Goal: Check status: Check status

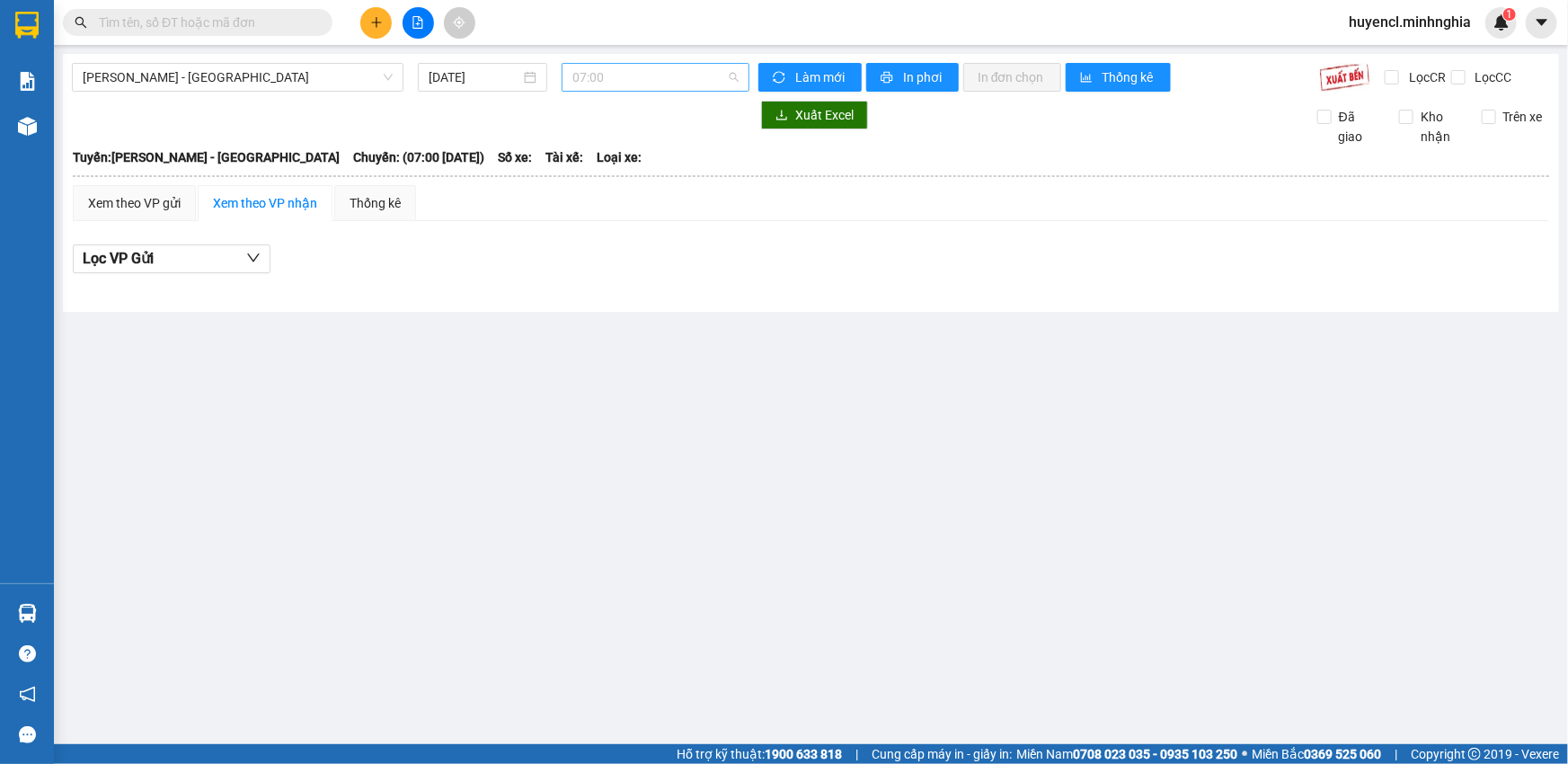
click at [609, 78] on span "07:00" at bounding box center [656, 77] width 167 height 27
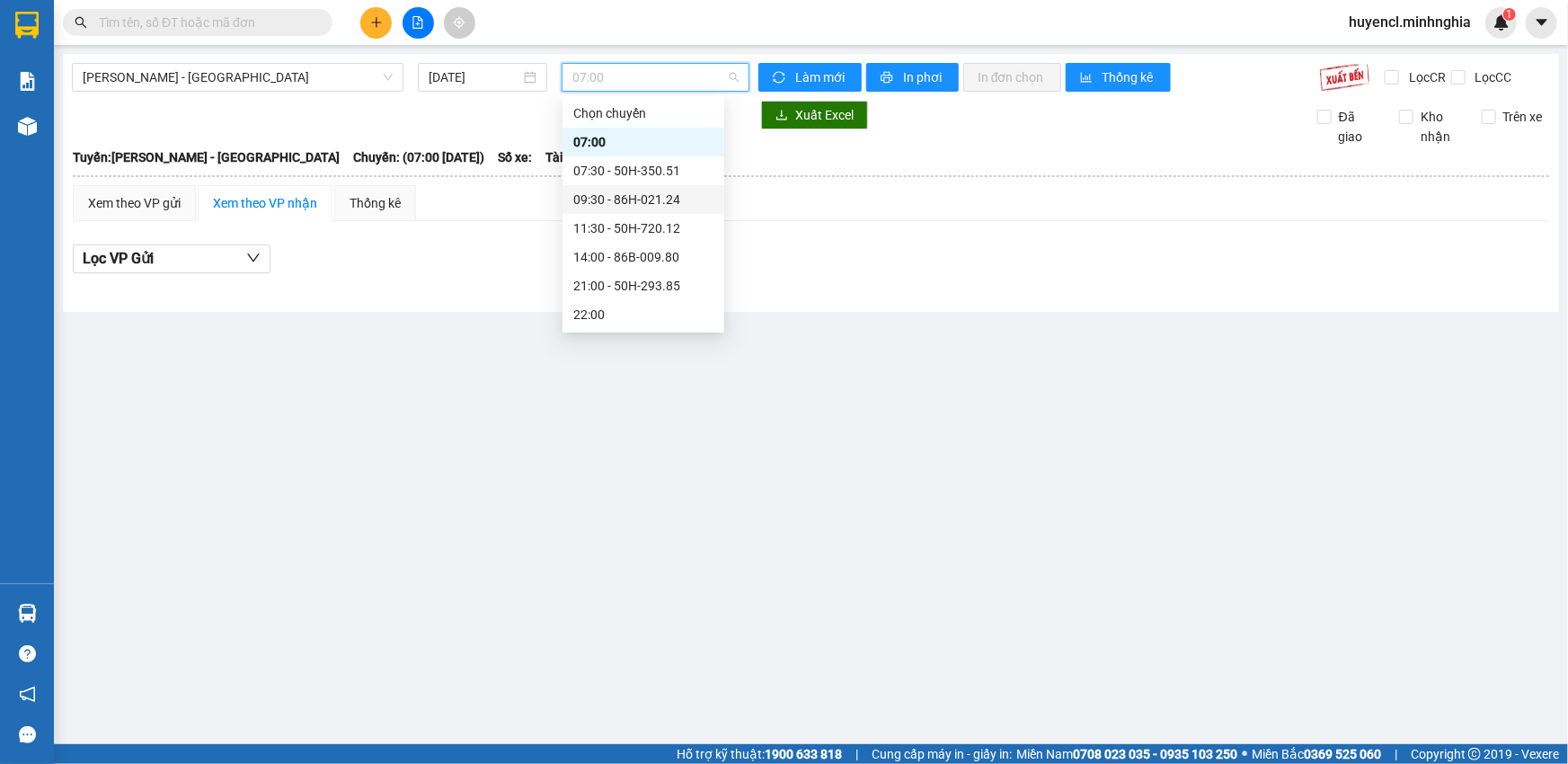
click at [655, 189] on div "09:30 - 86H-021.24" at bounding box center [643, 199] width 162 height 29
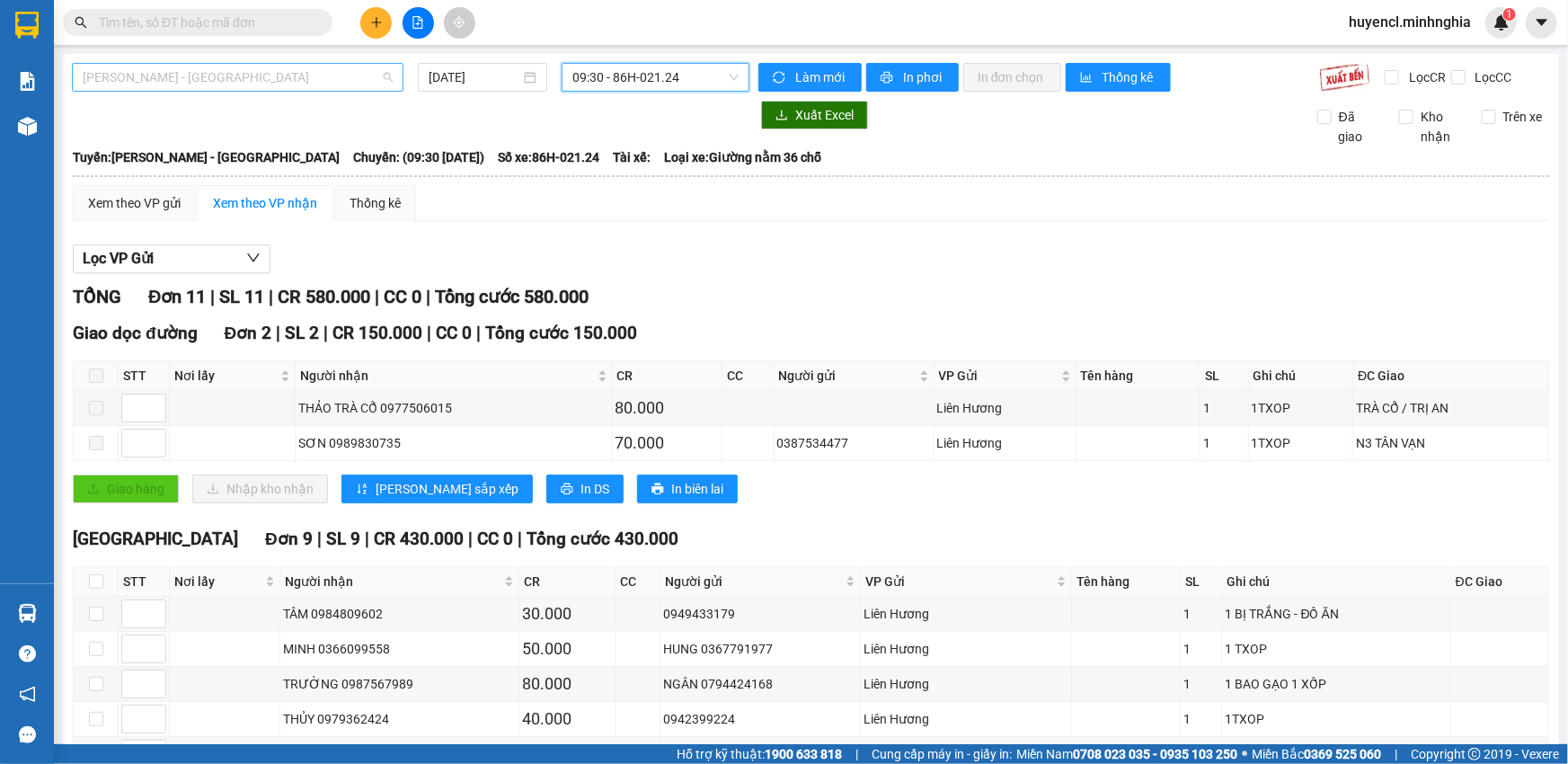
click at [324, 84] on span "[PERSON_NAME] - [GEOGRAPHIC_DATA]" at bounding box center [237, 77] width 310 height 27
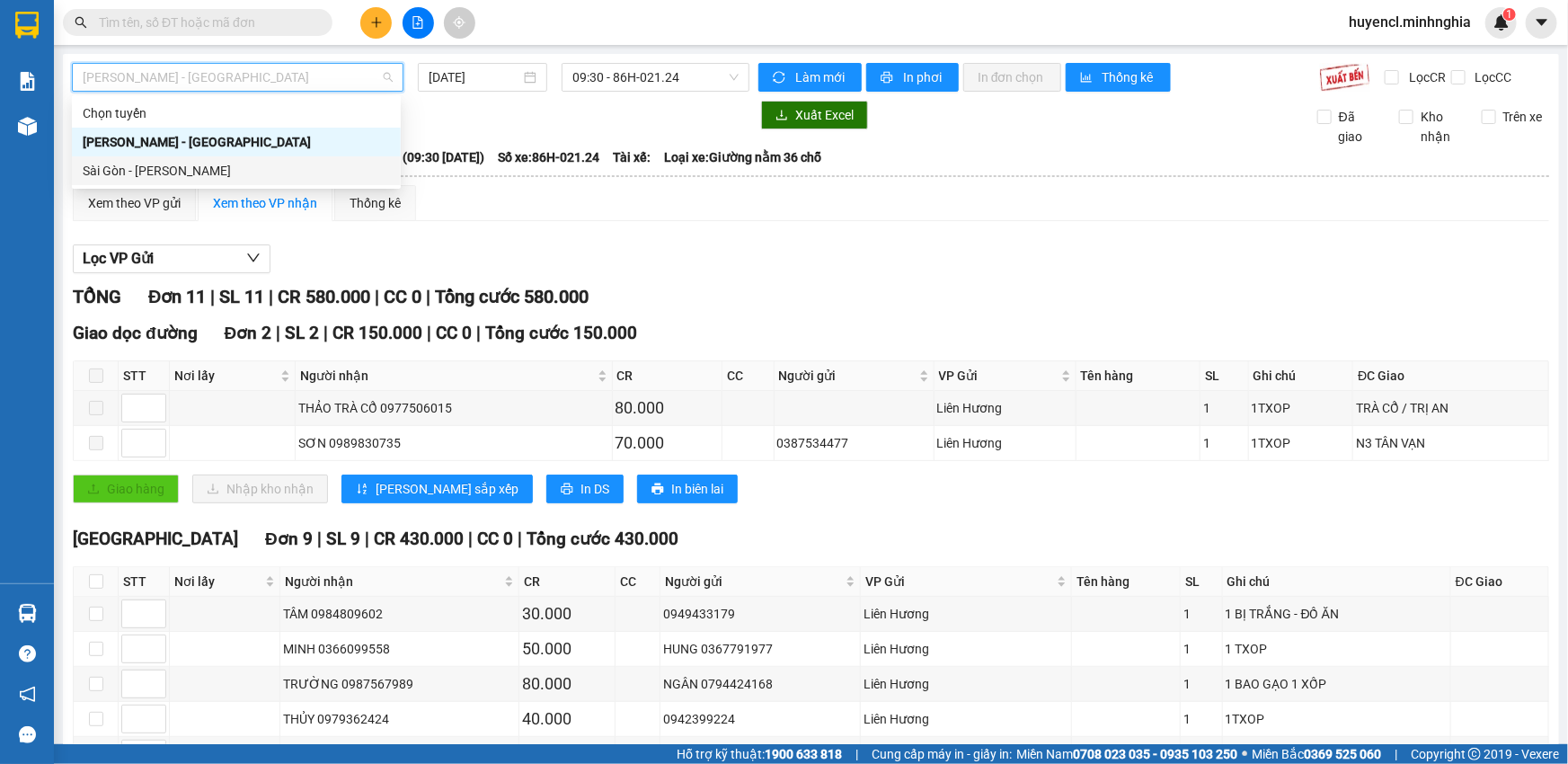
click at [220, 171] on div "Sài Gòn - [PERSON_NAME]" at bounding box center [235, 170] width 307 height 19
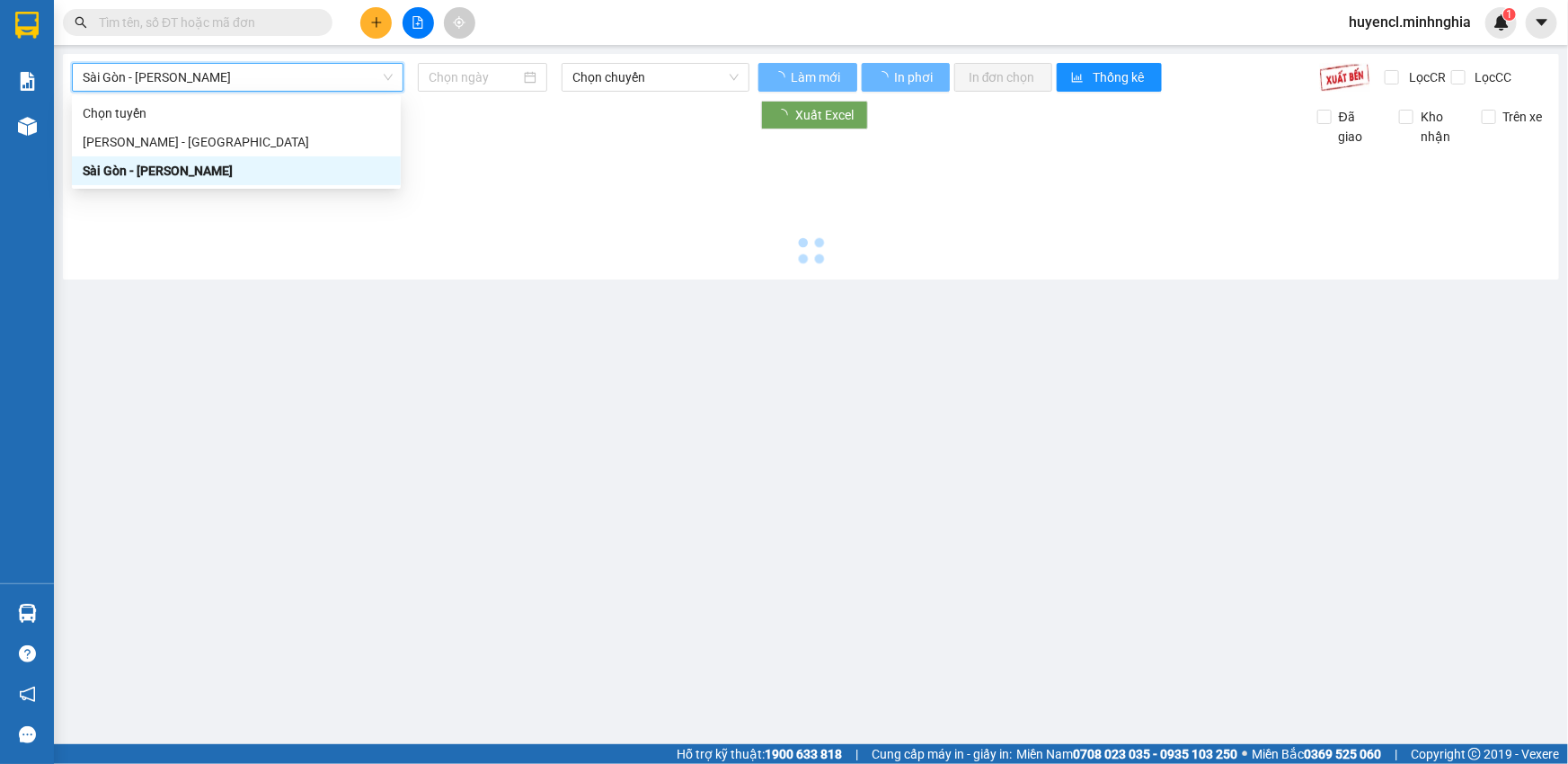
type input "[DATE]"
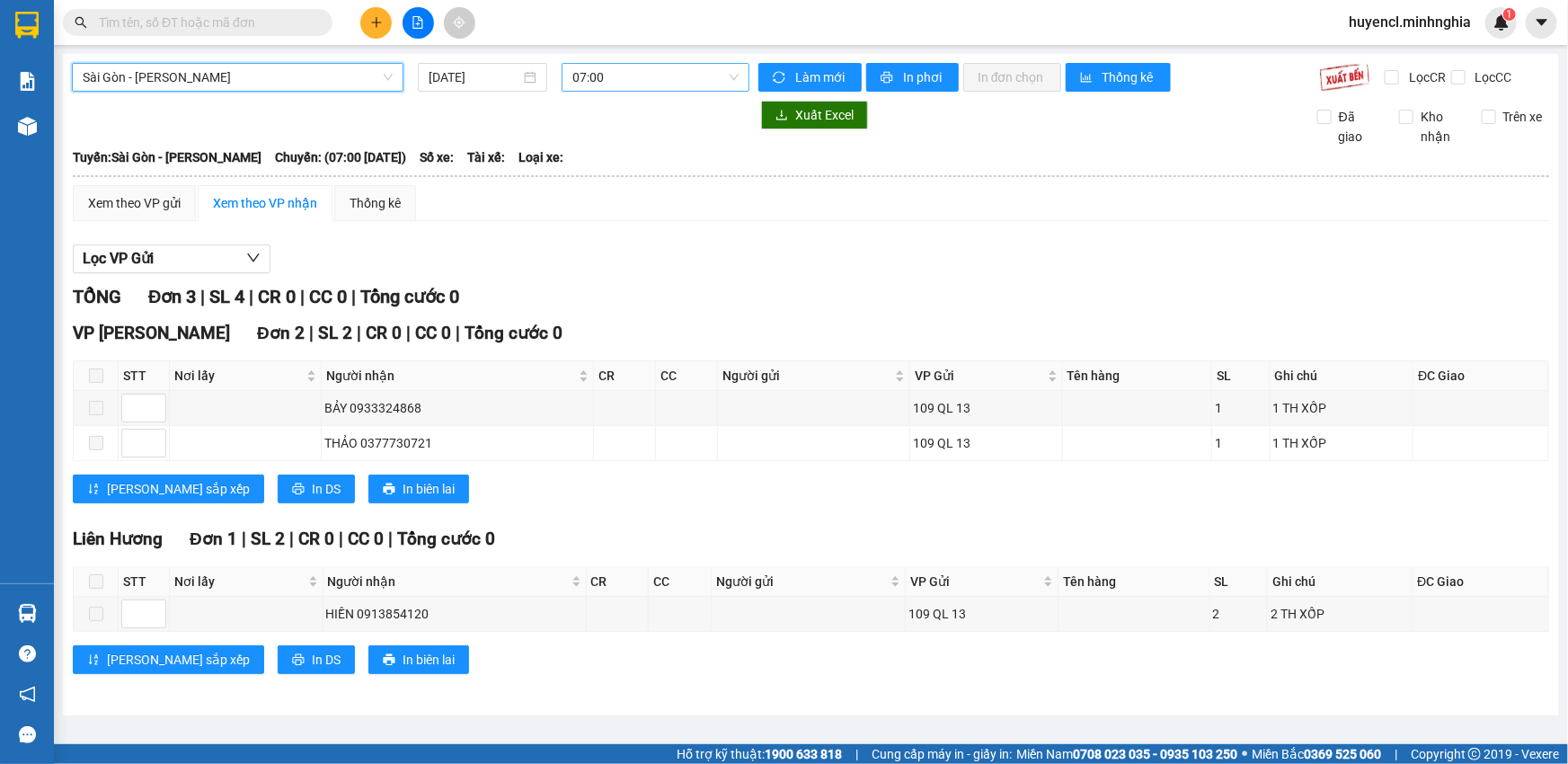
click at [676, 84] on span "07:00" at bounding box center [656, 77] width 167 height 27
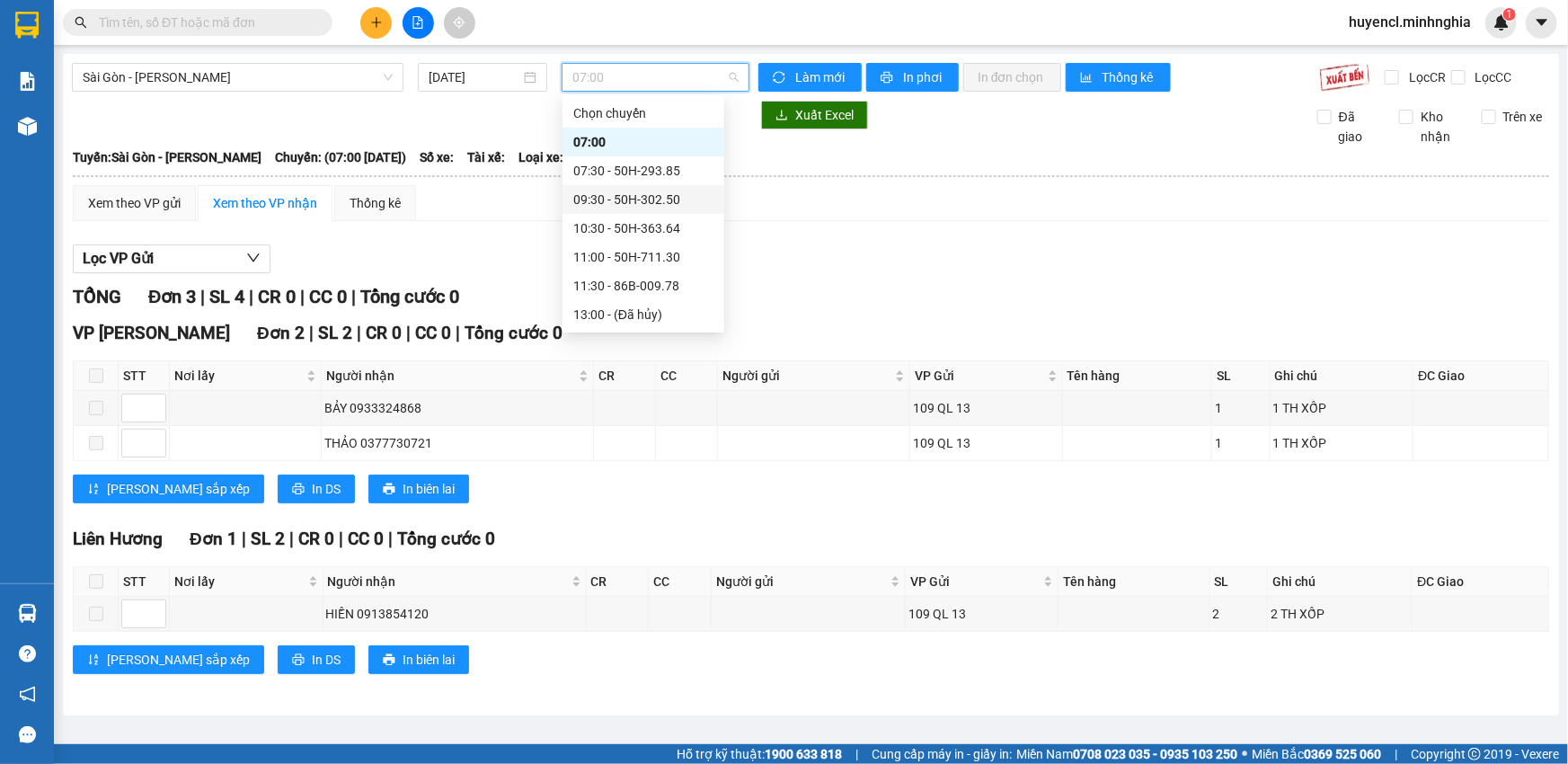
click at [685, 193] on div "09:30 - 50H-302.50" at bounding box center [643, 199] width 140 height 19
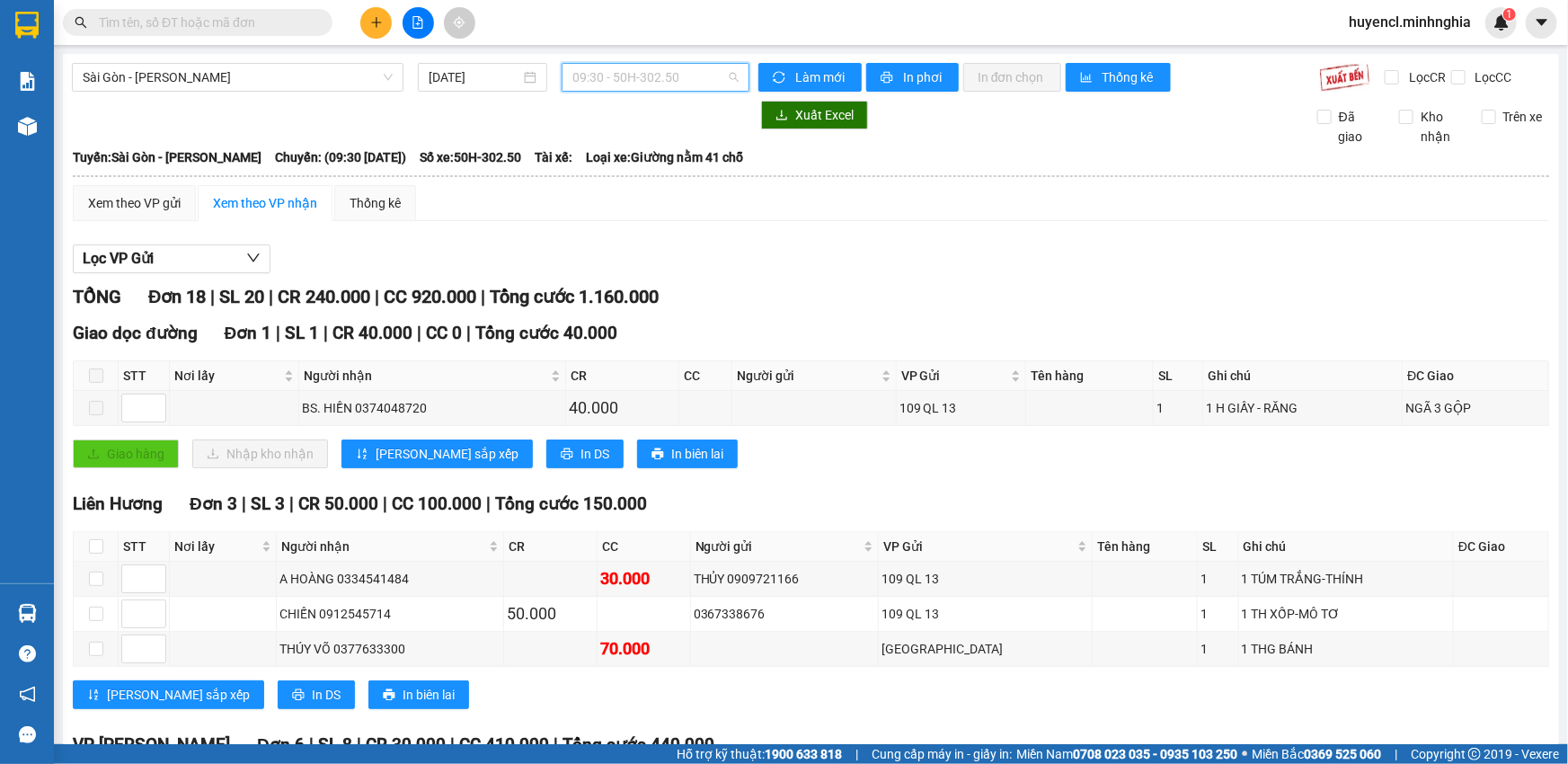
click at [665, 77] on span "09:30 - 50H-302.50" at bounding box center [656, 77] width 167 height 27
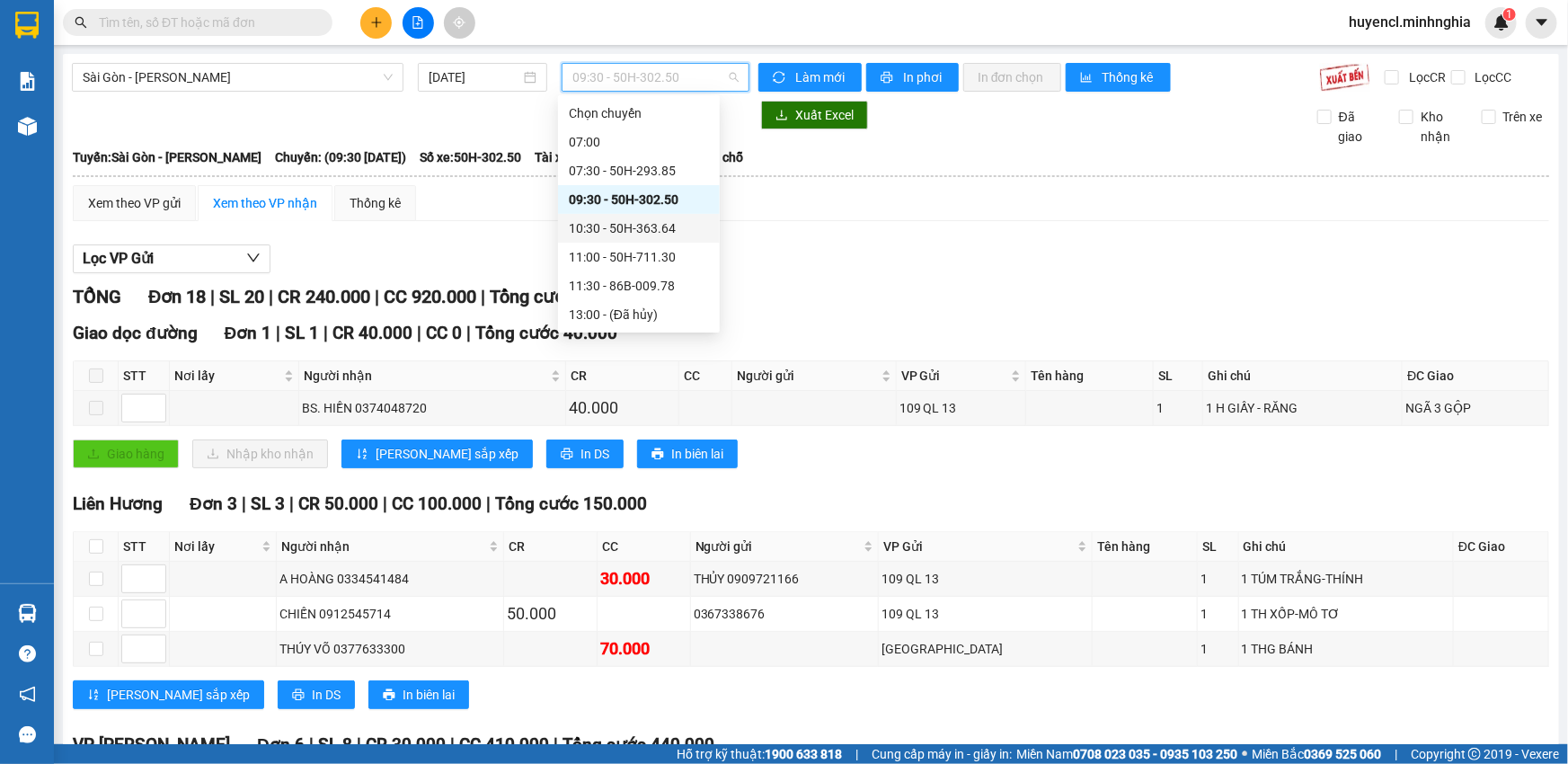
click at [655, 229] on div "10:30 - 50H-363.64" at bounding box center [638, 228] width 140 height 19
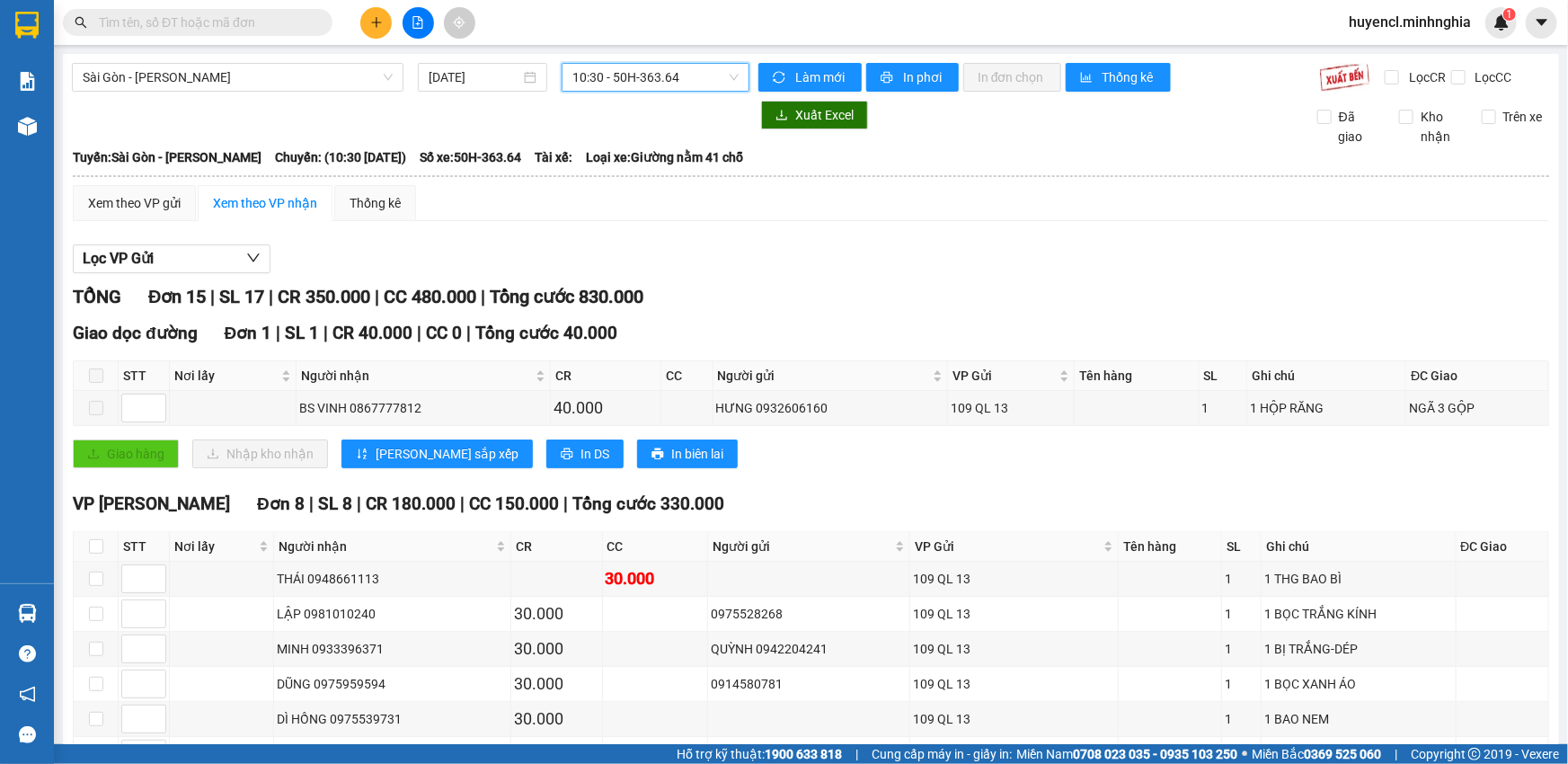
click at [644, 86] on span "10:30 - 50H-363.64" at bounding box center [656, 77] width 167 height 27
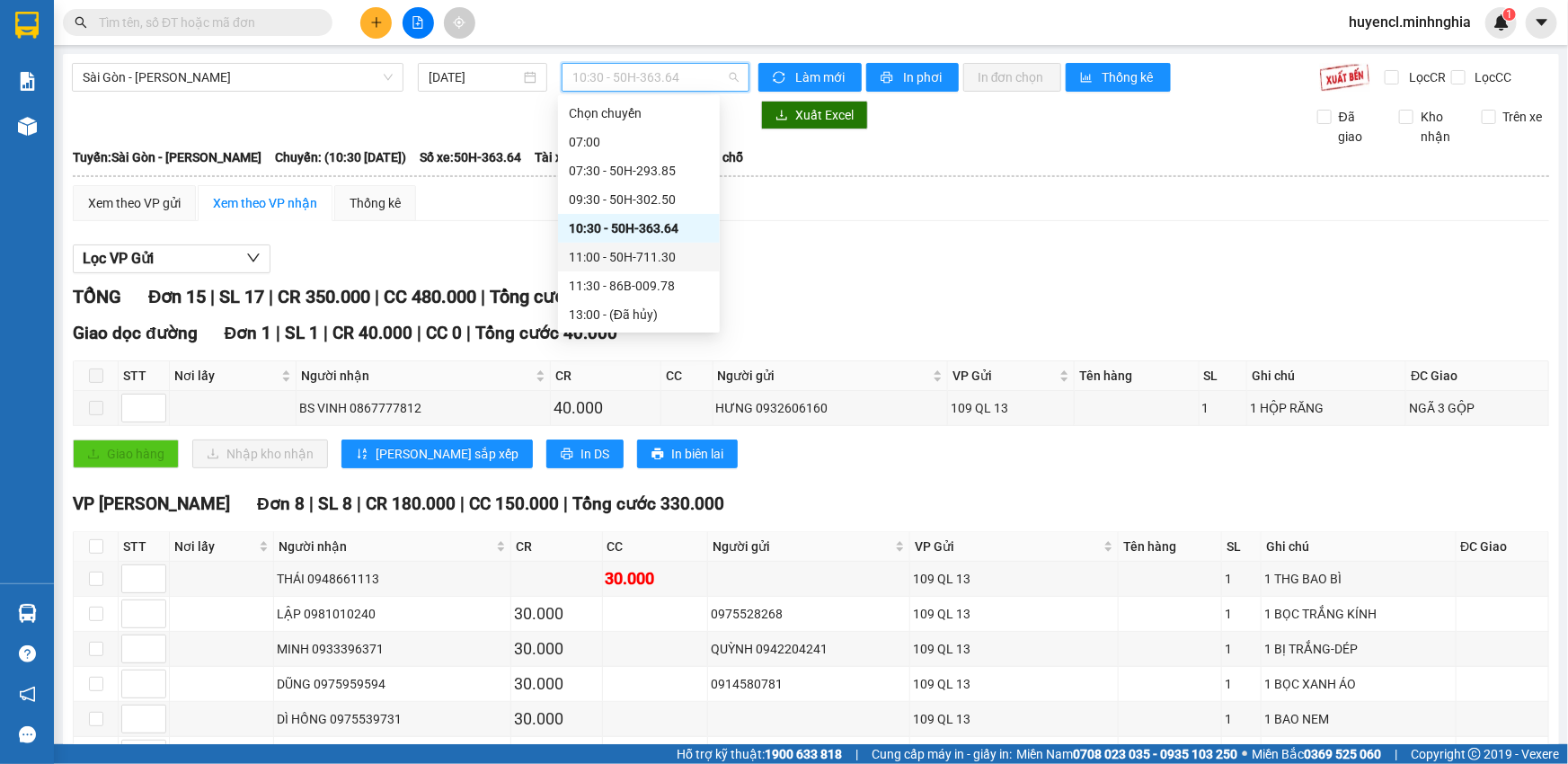
click at [665, 266] on div "11:00 - 50H-711.30" at bounding box center [638, 257] width 140 height 19
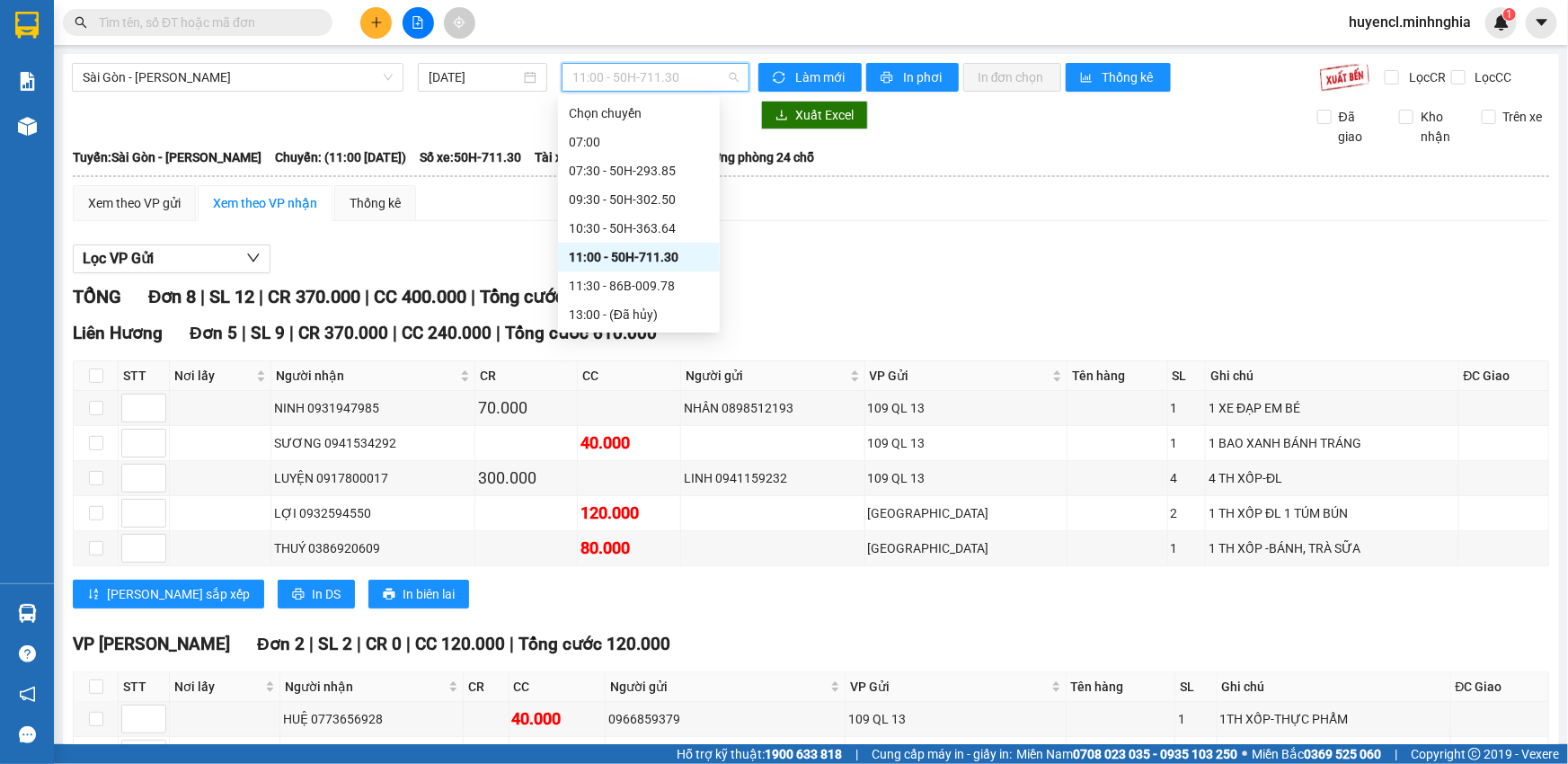
click at [661, 75] on span "11:00 - 50H-711.30" at bounding box center [656, 77] width 167 height 27
click at [665, 277] on div "11:30 - 86B-009.78" at bounding box center [638, 286] width 140 height 19
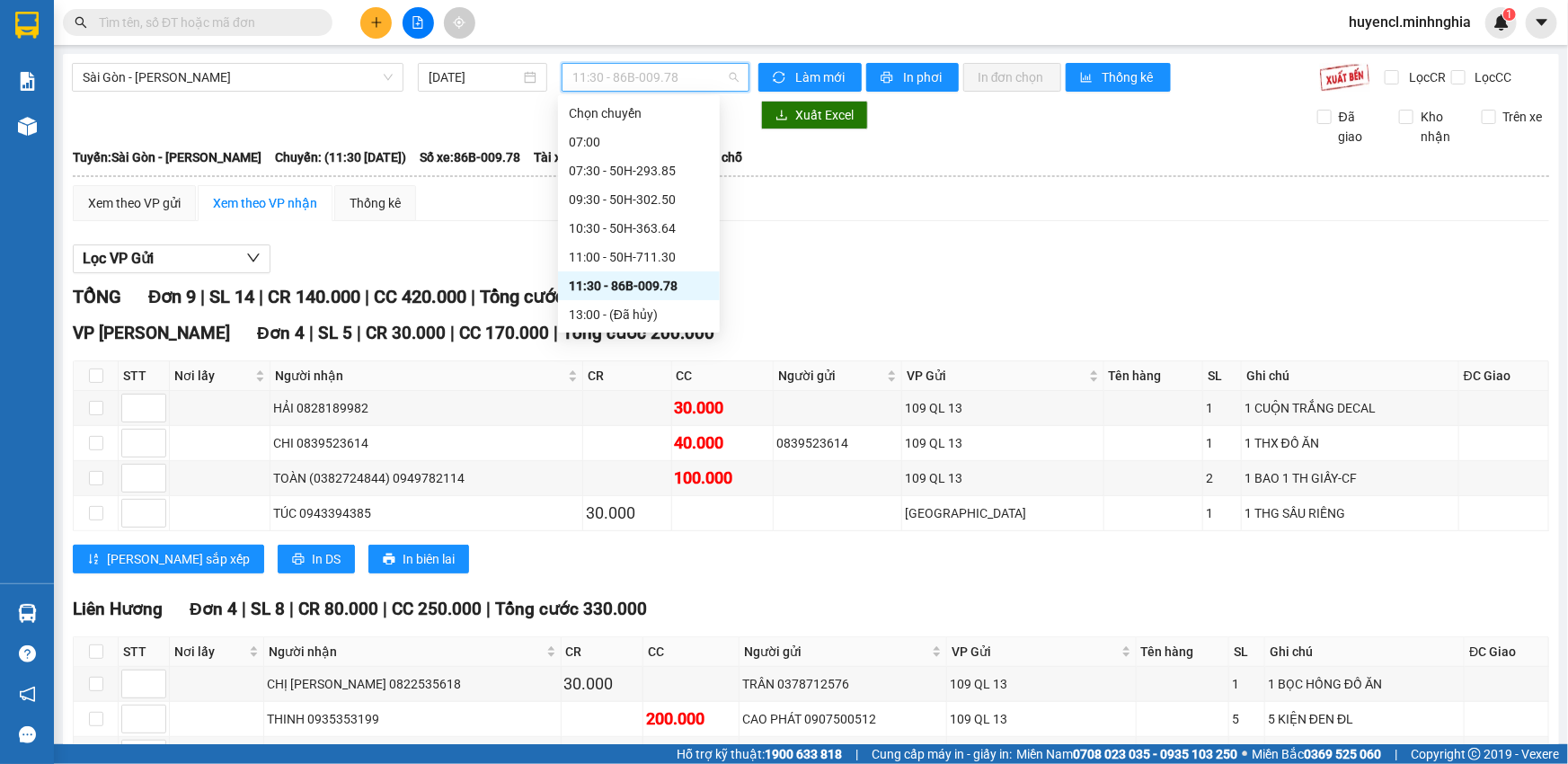
click at [634, 86] on span "11:30 - 86B-009.78" at bounding box center [656, 77] width 167 height 27
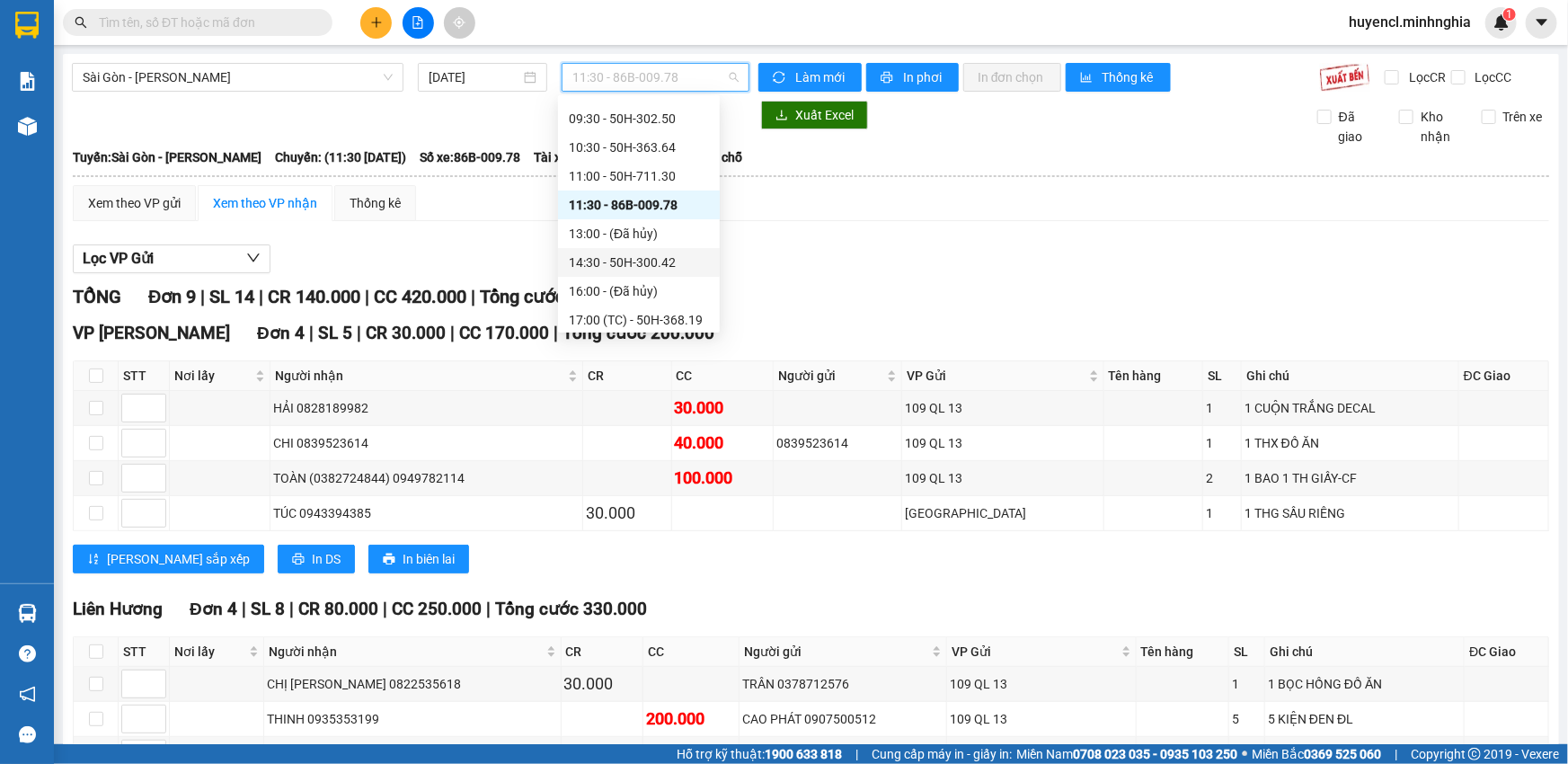
click at [667, 261] on div "14:30 - 50H-300.42" at bounding box center [638, 262] width 140 height 19
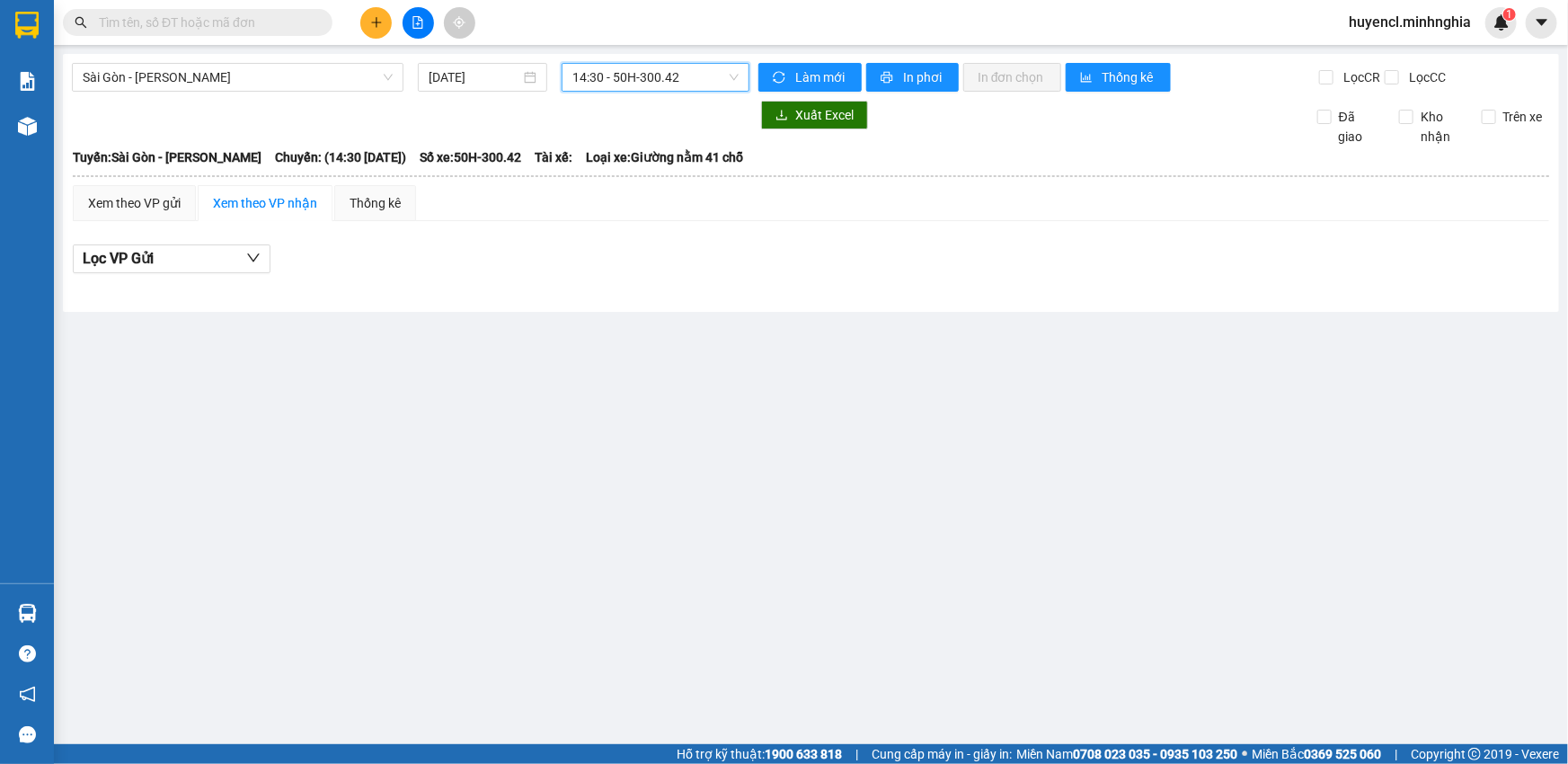
click at [672, 64] on span "14:30 - 50H-300.42" at bounding box center [656, 77] width 167 height 27
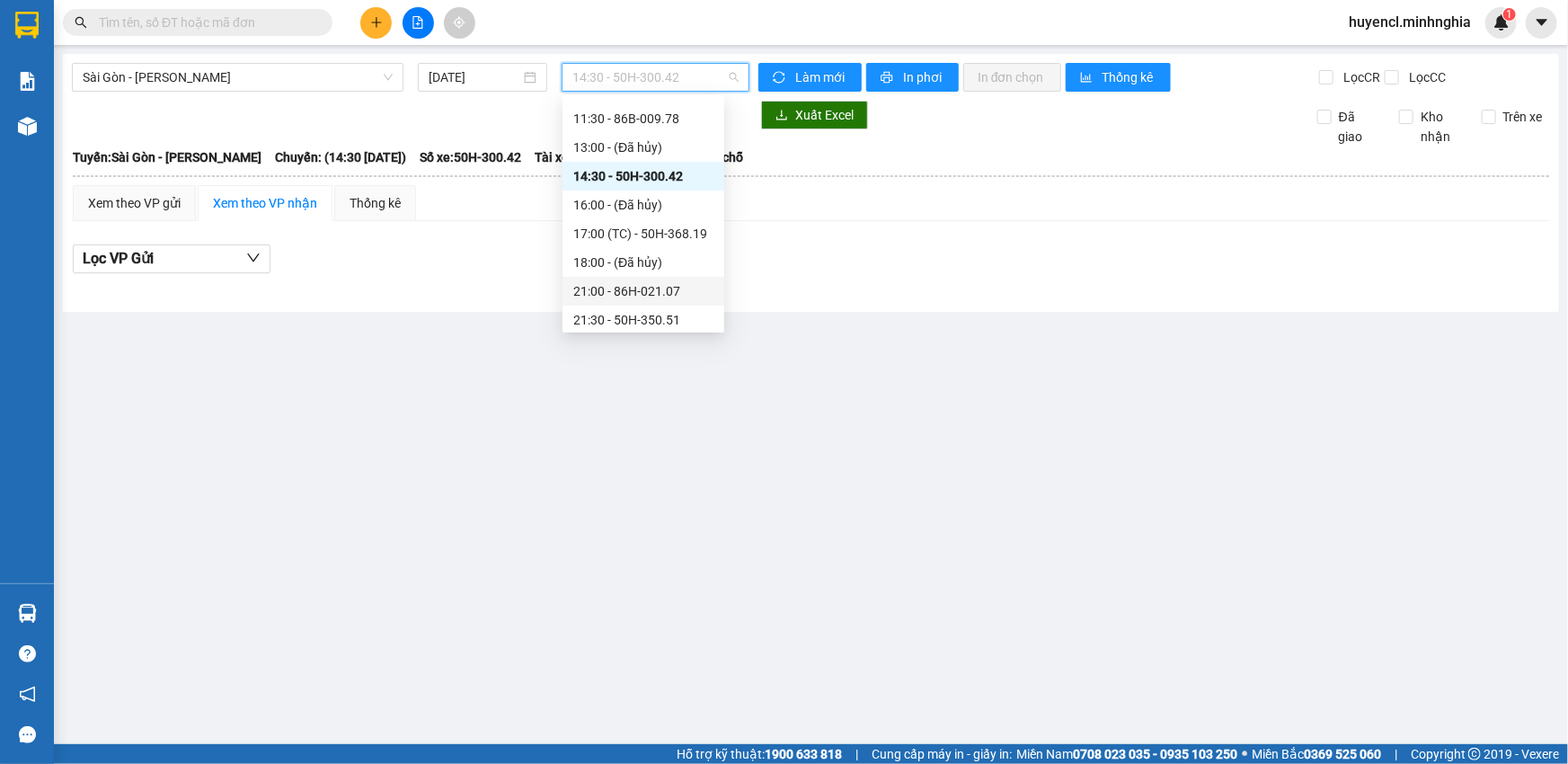
scroll to position [200, 0]
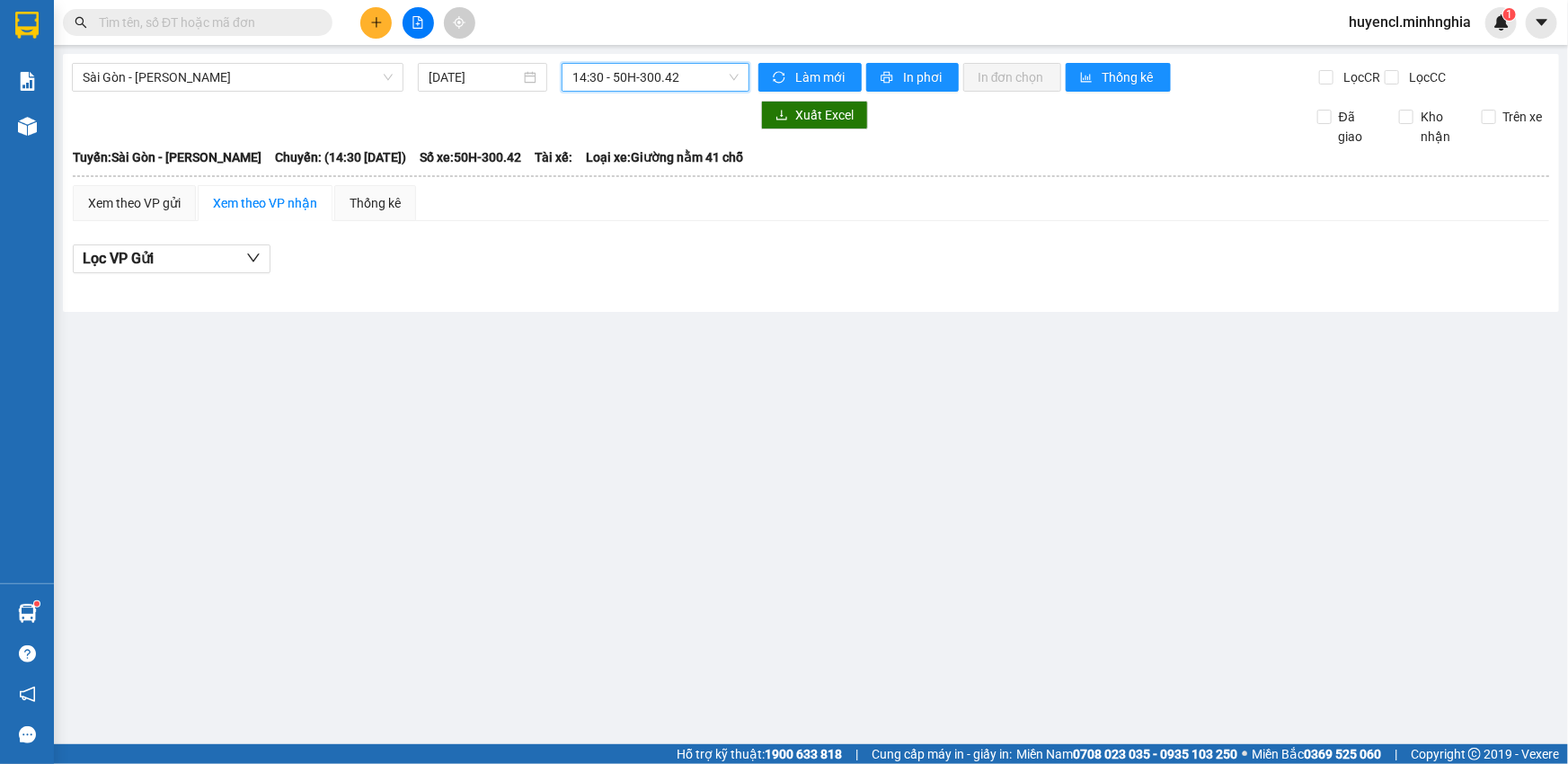
click at [703, 80] on span "14:30 - 50H-300.42" at bounding box center [656, 77] width 167 height 27
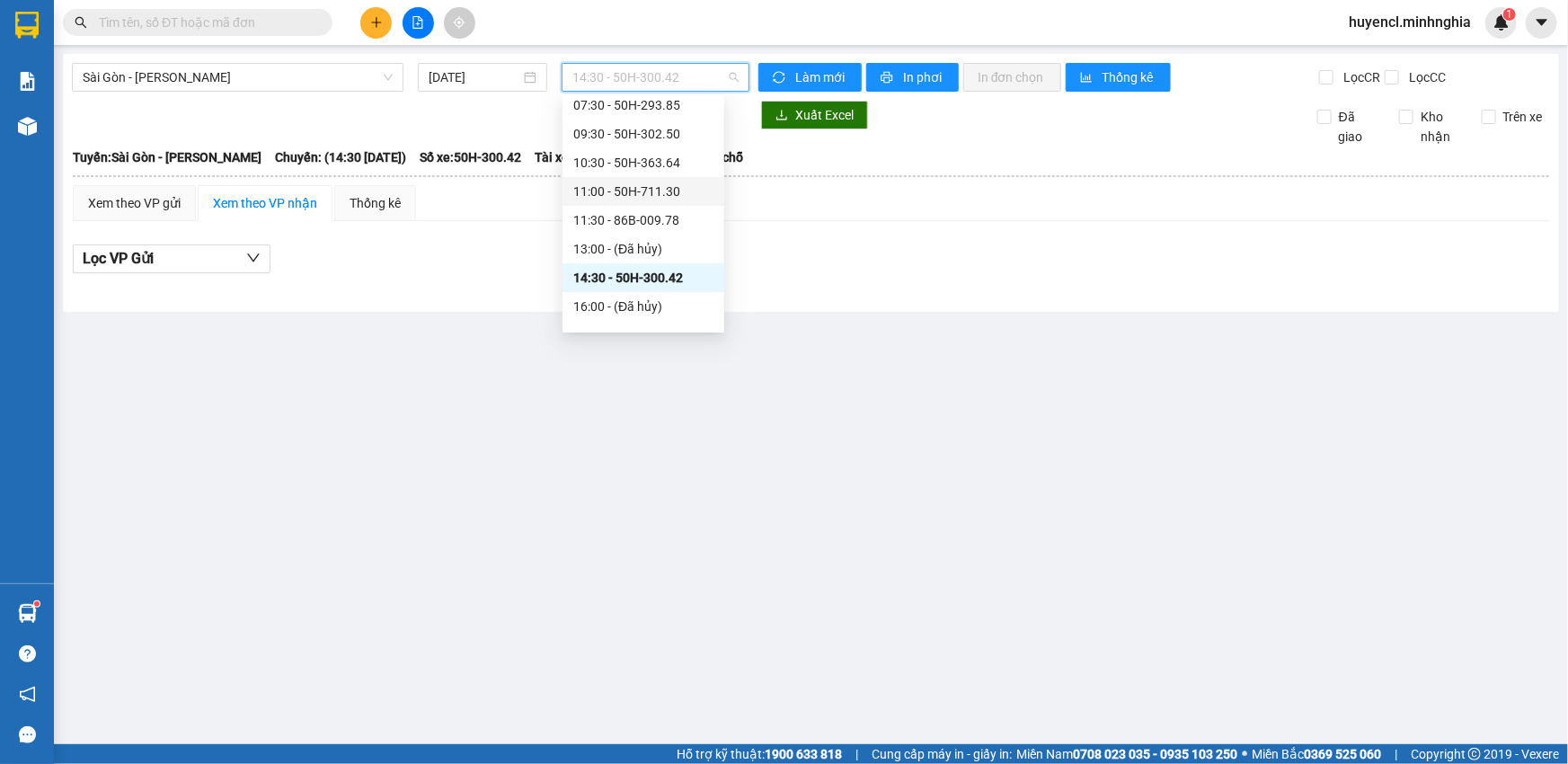
scroll to position [37, 0]
click at [665, 156] on div "09:30 - 50H-302.50" at bounding box center [643, 163] width 140 height 19
